Goal: Information Seeking & Learning: Check status

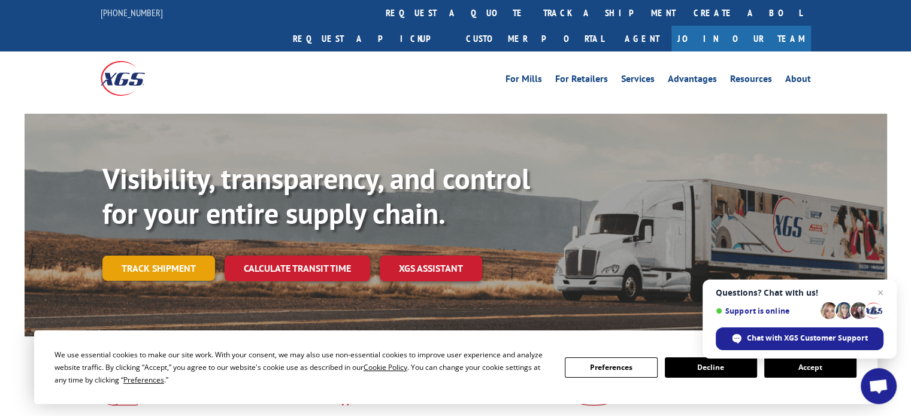
click at [147, 256] on link "Track shipment" at bounding box center [158, 268] width 113 height 25
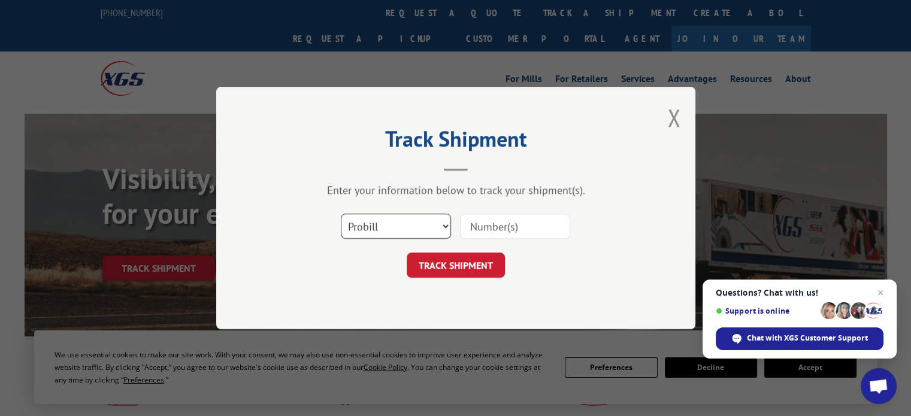
click at [440, 228] on select "Select category... Probill BOL PO" at bounding box center [396, 226] width 110 height 25
select select "bol"
click at [341, 214] on select "Select category... Probill BOL PO" at bounding box center [396, 226] width 110 height 25
click at [500, 224] on input at bounding box center [515, 226] width 110 height 25
paste input "54379662"
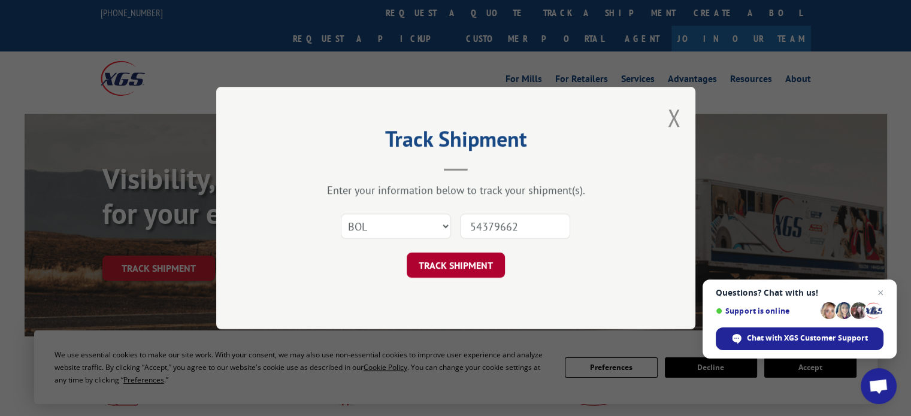
type input "54379662"
click at [448, 264] on button "TRACK SHIPMENT" at bounding box center [456, 265] width 98 height 25
